Goal: Navigation & Orientation: Find specific page/section

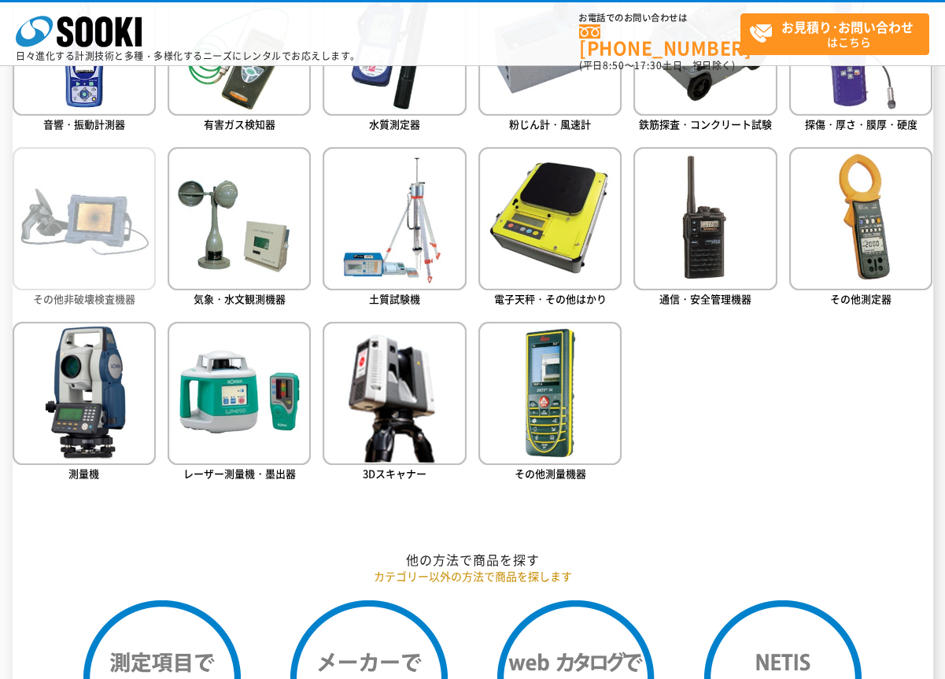
scroll to position [630, 0]
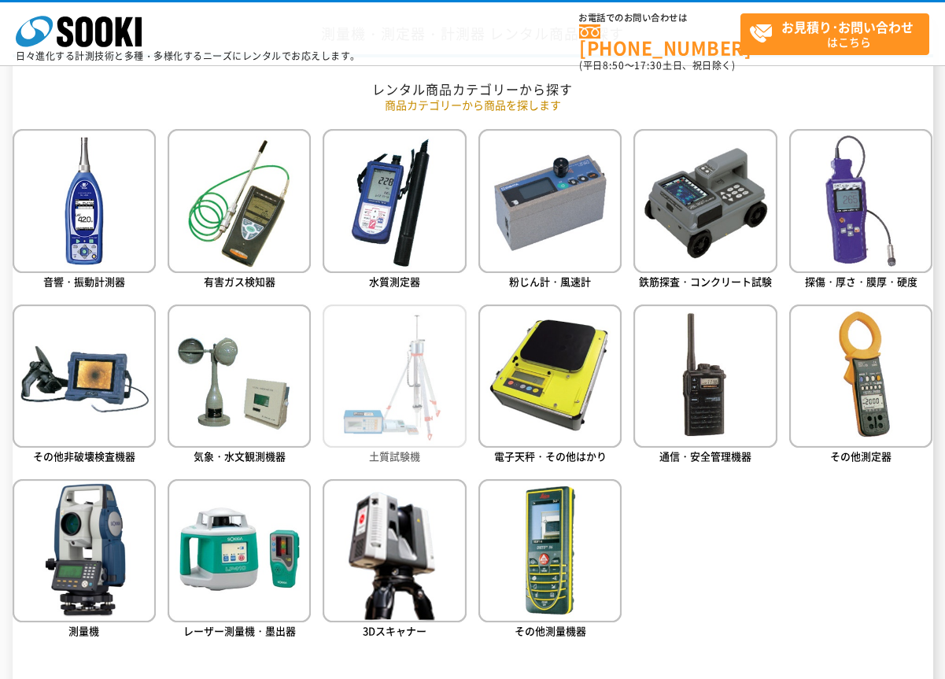
click at [390, 362] on img at bounding box center [394, 376] width 143 height 143
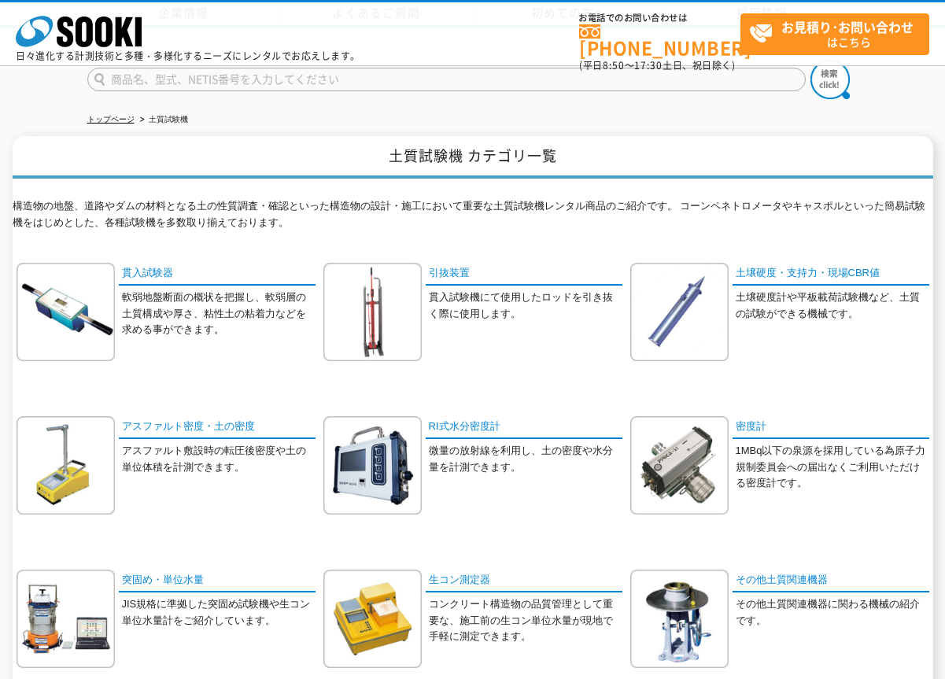
scroll to position [236, 0]
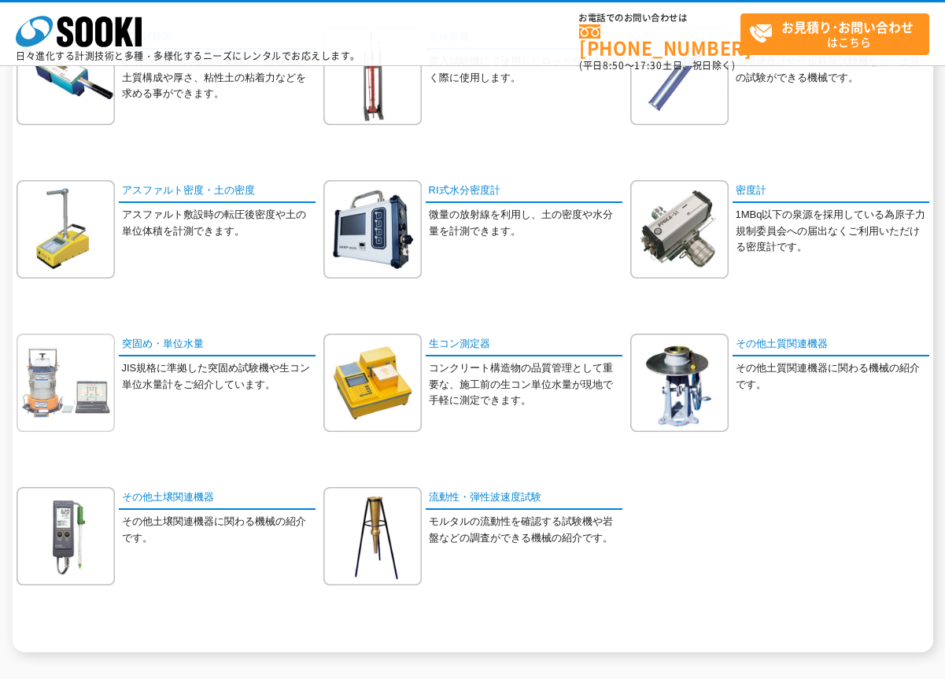
click at [62, 384] on img at bounding box center [66, 383] width 98 height 98
click at [704, 393] on img at bounding box center [679, 383] width 98 height 98
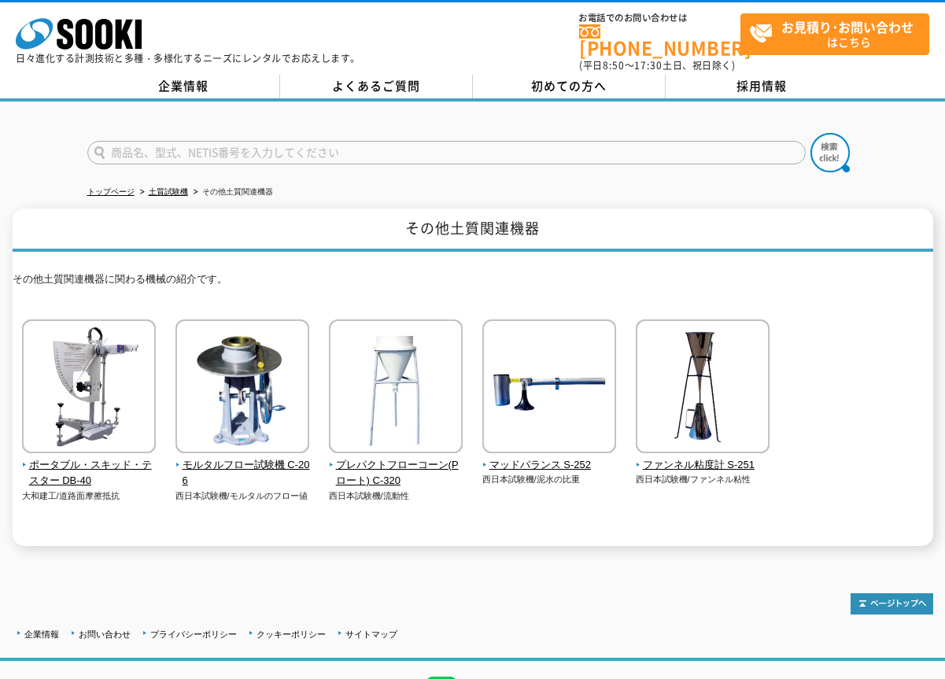
scroll to position [81, 0]
